Goal: Navigation & Orientation: Find specific page/section

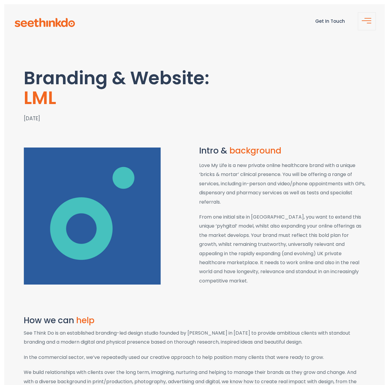
scroll to position [1904, 0]
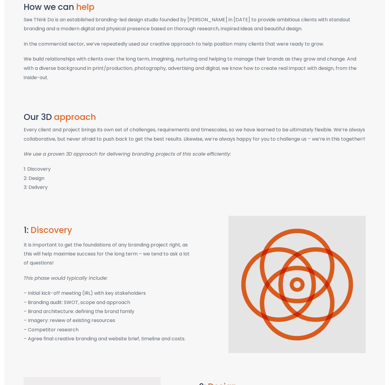
scroll to position [0, 0]
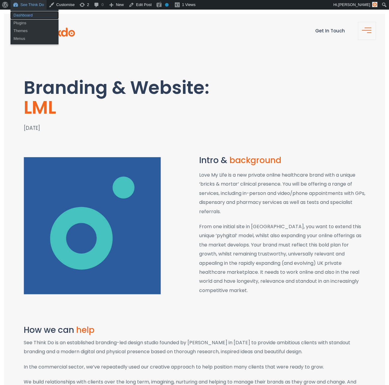
click at [26, 13] on link "Dashboard" at bounding box center [35, 15] width 48 height 8
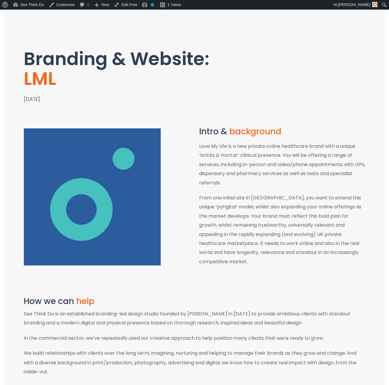
scroll to position [29, 0]
